Goal: Task Accomplishment & Management: Manage account settings

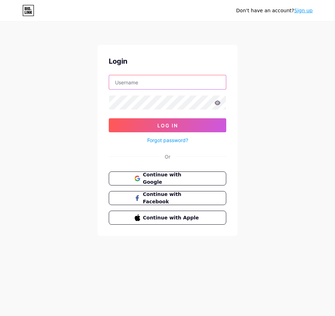
click at [145, 82] on input "text" at bounding box center [167, 82] width 117 height 14
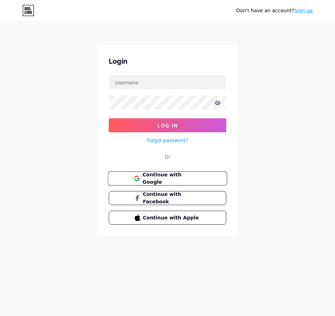
click at [183, 175] on span "Continue with Google" at bounding box center [171, 178] width 58 height 15
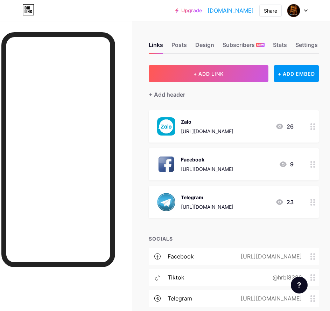
click at [233, 169] on div "[URL][DOMAIN_NAME]" at bounding box center [207, 168] width 52 height 7
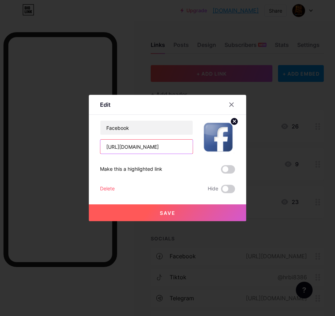
click at [129, 147] on input "[URL][DOMAIN_NAME]" at bounding box center [146, 147] width 92 height 14
click at [130, 147] on input "[URL][DOMAIN_NAME]" at bounding box center [146, 147] width 92 height 14
click at [131, 146] on input "[URL][DOMAIN_NAME]" at bounding box center [146, 147] width 92 height 14
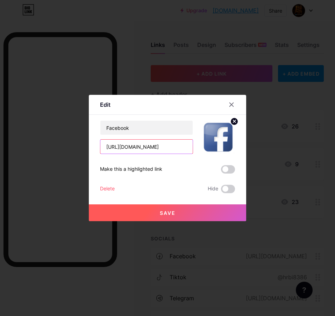
click at [131, 146] on input "[URL][DOMAIN_NAME]" at bounding box center [146, 147] width 92 height 14
paste input "64Xt5GrH6"
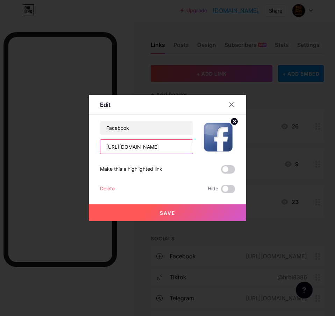
type input "[URL][DOMAIN_NAME]"
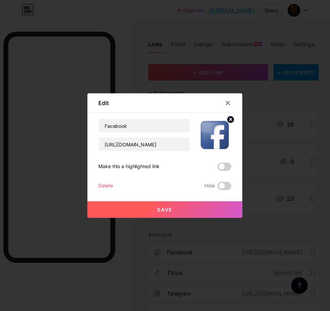
scroll to position [0, 0]
click at [165, 217] on button "Save" at bounding box center [167, 212] width 157 height 17
